Goal: Check status

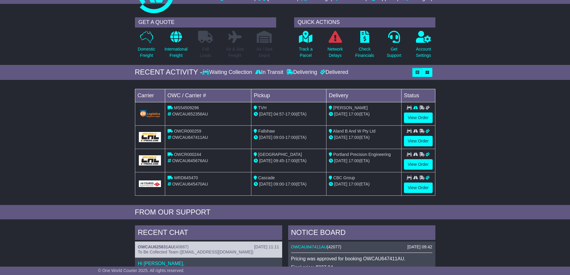
scroll to position [30, 0]
click at [420, 117] on link "View Order" at bounding box center [418, 118] width 29 height 10
